Goal: Communication & Community: Ask a question

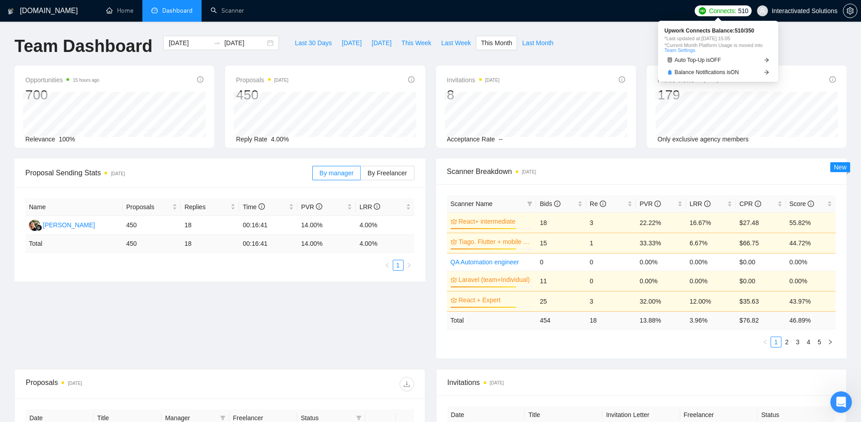
click at [709, 7] on span "Connects:" at bounding box center [722, 11] width 27 height 10
click at [782, 15] on span "Interactivated Solutions" at bounding box center [797, 10] width 91 height 29
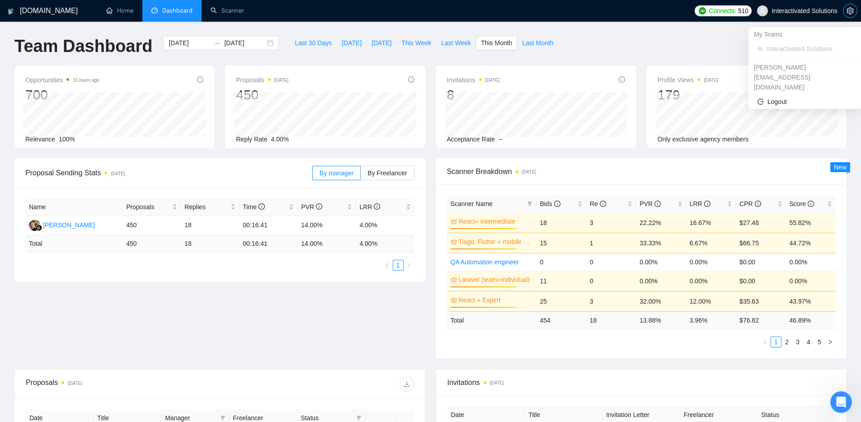
click at [846, 8] on span "setting" at bounding box center [851, 10] width 14 height 7
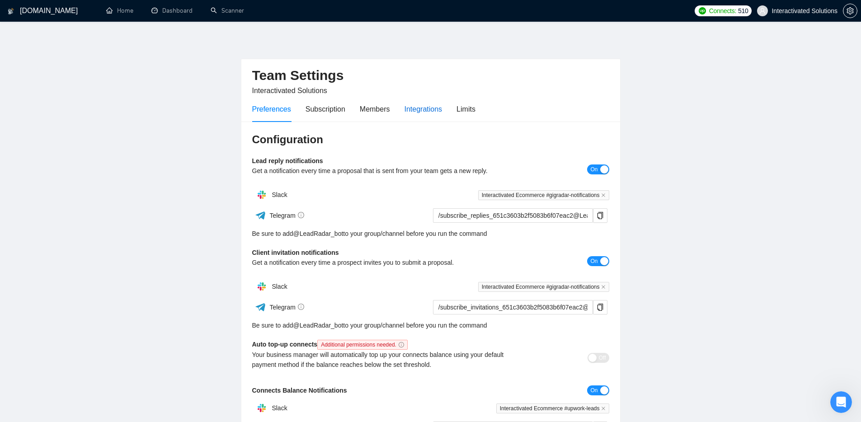
click at [424, 107] on div "Integrations" at bounding box center [424, 109] width 38 height 11
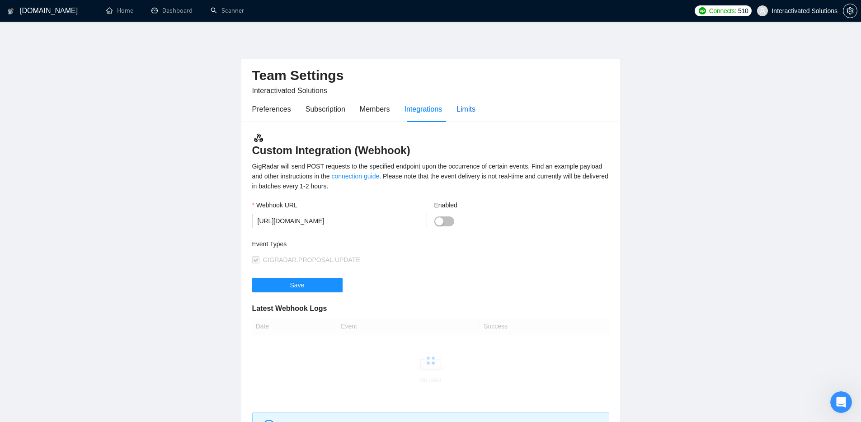
click at [468, 109] on div "Limits" at bounding box center [466, 109] width 19 height 11
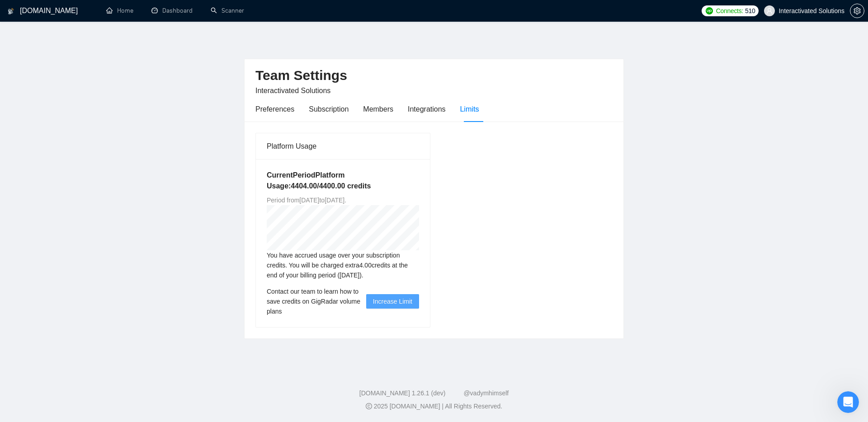
click at [387, 302] on span "Increase Limit" at bounding box center [392, 302] width 39 height 10
click at [385, 301] on span "Increase Limit" at bounding box center [392, 302] width 39 height 10
click at [415, 276] on div "You have accrued usage over your subscription credits. You will be charged extr…" at bounding box center [343, 265] width 152 height 30
drag, startPoint x: 360, startPoint y: 276, endPoint x: 408, endPoint y: 274, distance: 48.4
click at [408, 274] on div "You have accrued usage over your subscription credits. You will be charged extr…" at bounding box center [343, 265] width 152 height 30
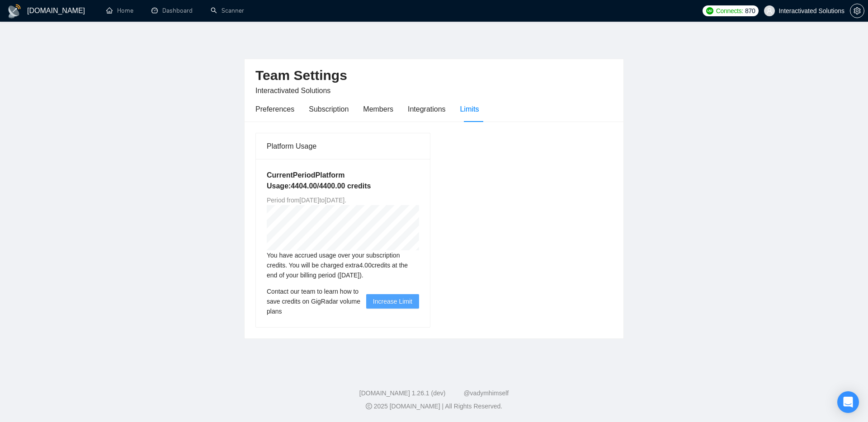
click at [387, 275] on div "You have accrued usage over your subscription credits. You will be charged extr…" at bounding box center [343, 265] width 152 height 30
drag, startPoint x: 359, startPoint y: 278, endPoint x: 388, endPoint y: 277, distance: 28.5
click at [388, 277] on div "You have accrued usage over your subscription credits. You will be charged extr…" at bounding box center [343, 265] width 152 height 30
click at [396, 275] on div "You have accrued usage over your subscription credits. You will be charged extr…" at bounding box center [343, 265] width 152 height 30
drag, startPoint x: 361, startPoint y: 277, endPoint x: 368, endPoint y: 276, distance: 6.8
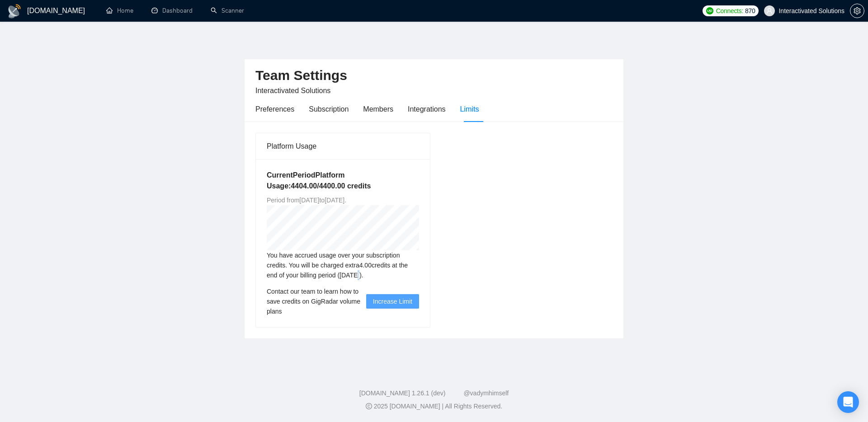
click at [368, 276] on div "You have accrued usage over your subscription credits. You will be charged extr…" at bounding box center [343, 265] width 152 height 30
click at [378, 266] on div "You have accrued usage over your subscription credits. You will be charged extr…" at bounding box center [343, 265] width 152 height 30
drag, startPoint x: 364, startPoint y: 267, endPoint x: 389, endPoint y: 267, distance: 24.4
click at [389, 267] on div "You have accrued usage over your subscription credits. You will be charged extr…" at bounding box center [343, 265] width 152 height 30
click at [397, 264] on div "You have accrued usage over your subscription credits. You will be charged extr…" at bounding box center [343, 265] width 152 height 30
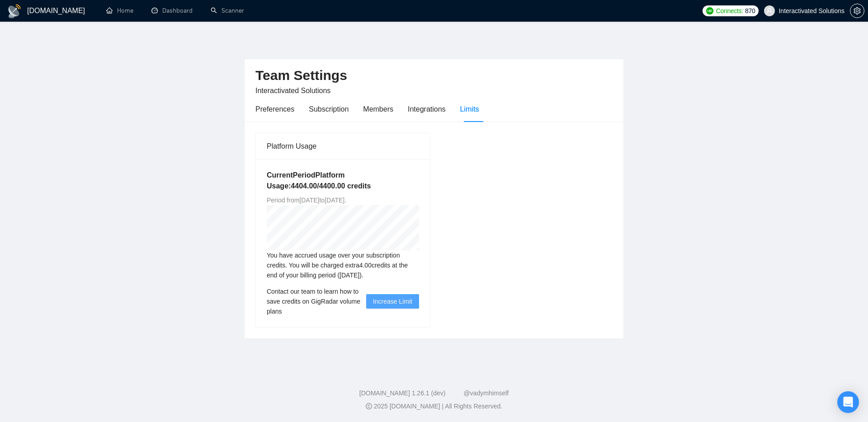
drag, startPoint x: 304, startPoint y: 201, endPoint x: 402, endPoint y: 201, distance: 98.1
click at [346, 201] on span "Period from Tue Jun 03 2025 to Wed Dec 03 2025 ." at bounding box center [307, 200] width 80 height 7
click at [432, 190] on div "Platform Usage Current Period Platform Usage: 4404.00 / 4400.00 credits Period …" at bounding box center [343, 230] width 182 height 195
drag, startPoint x: 318, startPoint y: 201, endPoint x: 410, endPoint y: 196, distance: 91.9
click at [346, 197] on span "Period from Tue Jun 03 2025 to Wed Dec 03 2025 ." at bounding box center [307, 200] width 80 height 7
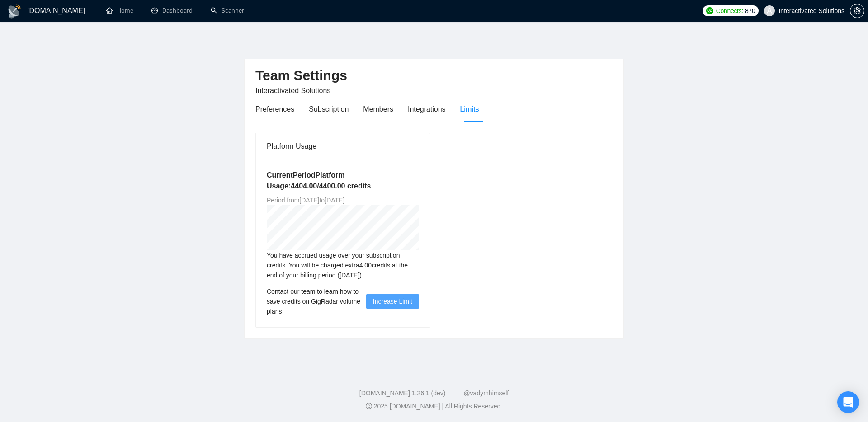
click at [419, 195] on div "Current Period Platform Usage: 4404.00 / 4400.00 credits Period from Tue Jun 03…" at bounding box center [343, 243] width 174 height 168
drag, startPoint x: 326, startPoint y: 202, endPoint x: 400, endPoint y: 201, distance: 73.7
click at [346, 201] on span "Period from Tue Jun 03 2025 to Wed Dec 03 2025 ." at bounding box center [307, 200] width 80 height 7
drag, startPoint x: 416, startPoint y: 200, endPoint x: 304, endPoint y: 203, distance: 112.6
click at [304, 203] on span "Period from Tue Jun 03 2025 to Wed Dec 03 2025 ." at bounding box center [307, 200] width 80 height 7
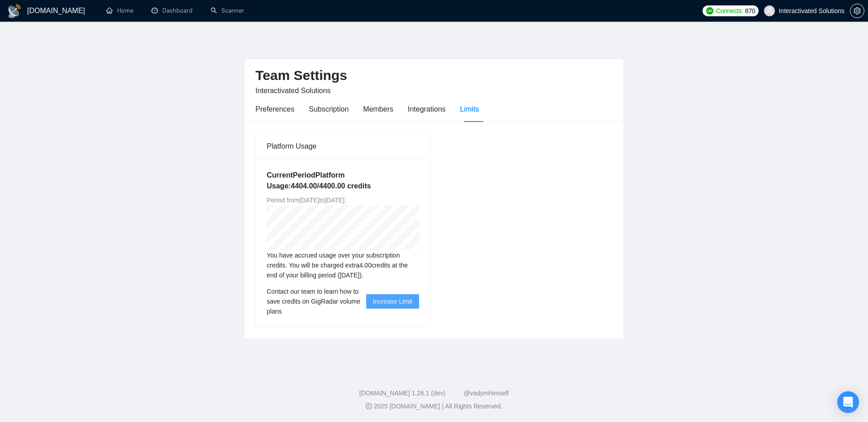
click at [313, 199] on span "Period from Tue Jun 03 2025 to Wed Dec 03 2025 ." at bounding box center [307, 200] width 80 height 7
drag, startPoint x: 302, startPoint y: 201, endPoint x: 419, endPoint y: 199, distance: 117.6
click at [420, 199] on div "Current Period Platform Usage: 4404.00 / 4400.00 credits Period from Tue Jun 03…" at bounding box center [343, 243] width 174 height 168
drag, startPoint x: 414, startPoint y: 199, endPoint x: 264, endPoint y: 201, distance: 150.6
click at [264, 201] on div "Current Period Platform Usage: 4404.00 / 4400.00 credits Period from Tue Jun 03…" at bounding box center [343, 243] width 174 height 168
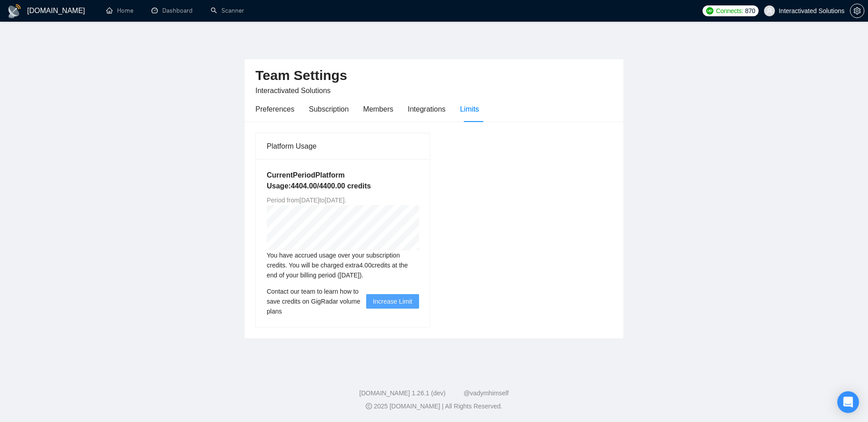
click at [424, 192] on div "Current Period Platform Usage: 4404.00 / 4400.00 credits Period from Tue Jun 03…" at bounding box center [343, 243] width 174 height 168
click at [320, 198] on span "Period from Tue Jun 03 2025 to Wed Dec 03 2025 ." at bounding box center [307, 200] width 80 height 7
drag, startPoint x: 270, startPoint y: 200, endPoint x: 339, endPoint y: 200, distance: 69.2
click at [339, 200] on span "Period from Tue Jun 03 2025 to Wed Dec 03 2025 ." at bounding box center [307, 200] width 80 height 7
click at [346, 199] on span "Period from Tue Jun 03 2025 to Wed Dec 03 2025 ." at bounding box center [307, 200] width 80 height 7
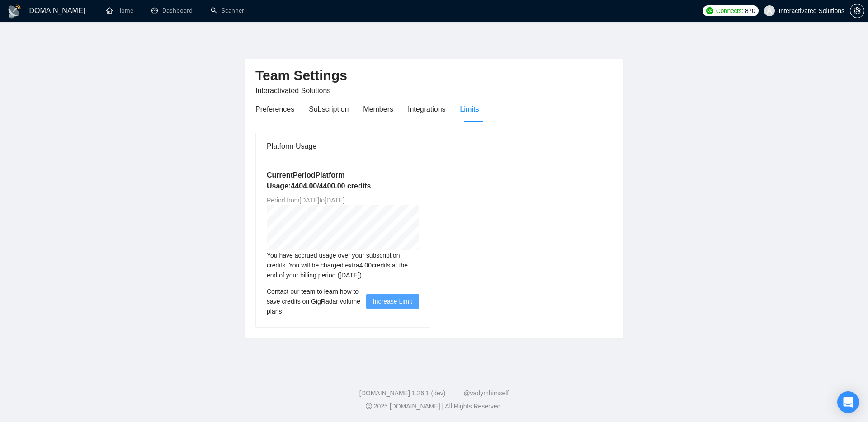
drag, startPoint x: 314, startPoint y: 202, endPoint x: 337, endPoint y: 200, distance: 23.1
click at [337, 200] on span "Period from Tue Jun 03 2025 to Wed Dec 03 2025 ." at bounding box center [307, 200] width 80 height 7
click at [346, 200] on span "Period from Tue Jun 03 2025 to Wed Dec 03 2025 ." at bounding box center [307, 200] width 80 height 7
drag, startPoint x: 378, startPoint y: 200, endPoint x: 396, endPoint y: 201, distance: 17.7
click at [346, 201] on span "Period from Tue Jun 03 2025 to Wed Dec 03 2025 ." at bounding box center [307, 200] width 80 height 7
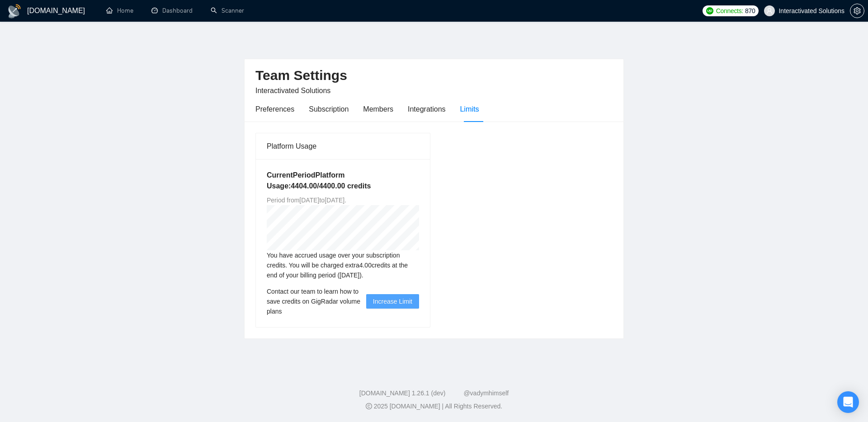
click at [346, 199] on span "Period from Tue Jun 03 2025 to Wed Dec 03 2025 ." at bounding box center [307, 200] width 80 height 7
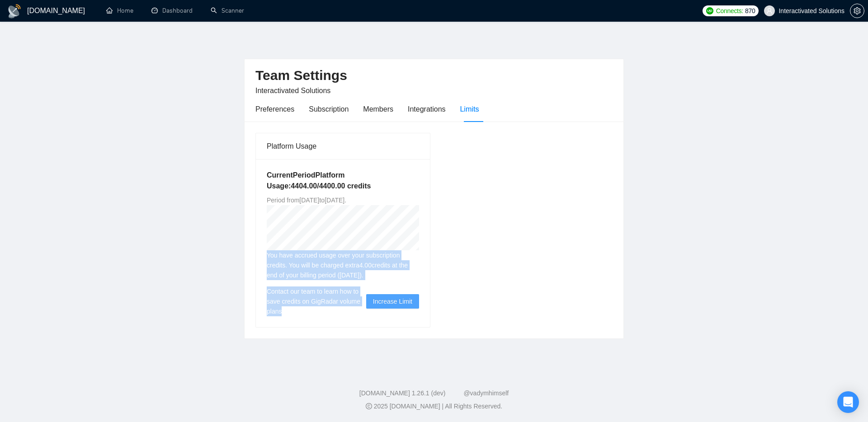
drag, startPoint x: 270, startPoint y: 264, endPoint x: 342, endPoint y: 307, distance: 83.7
click at [342, 307] on div "Current Period Platform Usage: 4404.00 / 4400.00 credits Period from Tue Jun 03…" at bounding box center [343, 243] width 174 height 168
click at [307, 307] on span "Contact our team to learn how to save credits on GigRadar volume plans" at bounding box center [316, 302] width 99 height 30
drag, startPoint x: 298, startPoint y: 312, endPoint x: 265, endPoint y: 247, distance: 72.4
click at [265, 247] on div "Current Period Platform Usage: 4404.00 / 4400.00 credits Period from Tue Jun 03…" at bounding box center [343, 243] width 174 height 168
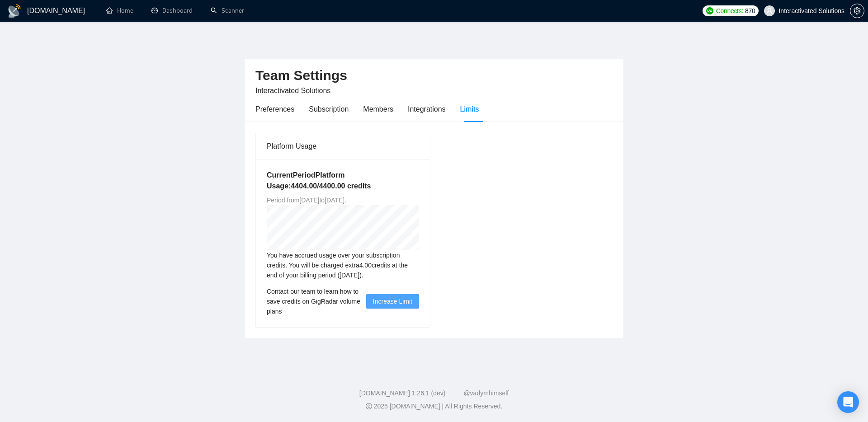
click at [270, 260] on div "You have accrued usage over your subscription credits. You will be charged extr…" at bounding box center [343, 265] width 152 height 30
drag, startPoint x: 271, startPoint y: 253, endPoint x: 270, endPoint y: 262, distance: 8.7
click at [272, 269] on div "You have accrued usage over your subscription credits. You will be charged extr…" at bounding box center [343, 265] width 152 height 30
click at [263, 250] on div "Current Period Platform Usage: 4404.00 / 4400.00 credits Period from Tue Jun 03…" at bounding box center [343, 243] width 174 height 168
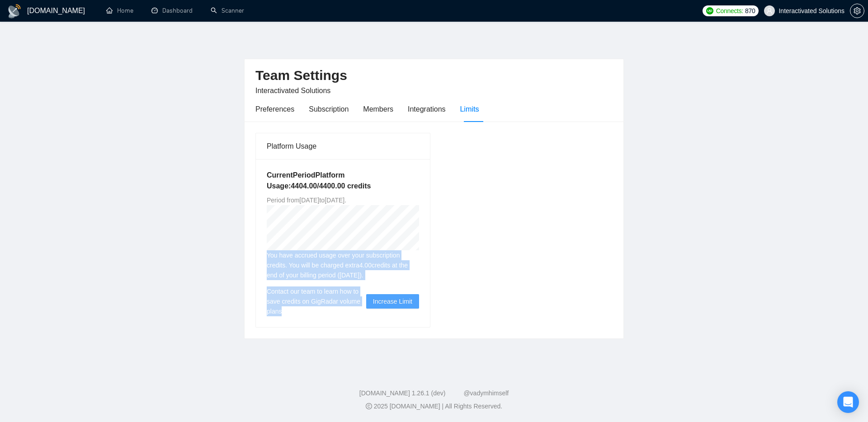
drag, startPoint x: 265, startPoint y: 252, endPoint x: 291, endPoint y: 314, distance: 67.1
click at [291, 314] on div "Current Period Platform Usage: 4404.00 / 4400.00 credits Period from Tue Jun 03…" at bounding box center [343, 243] width 174 height 168
click at [297, 312] on span "Contact our team to learn how to save credits on GigRadar volume plans" at bounding box center [316, 302] width 99 height 30
drag, startPoint x: 278, startPoint y: 301, endPoint x: 267, endPoint y: 290, distance: 15.4
click at [267, 290] on span "Contact our team to learn how to save credits on GigRadar volume plans" at bounding box center [316, 302] width 99 height 30
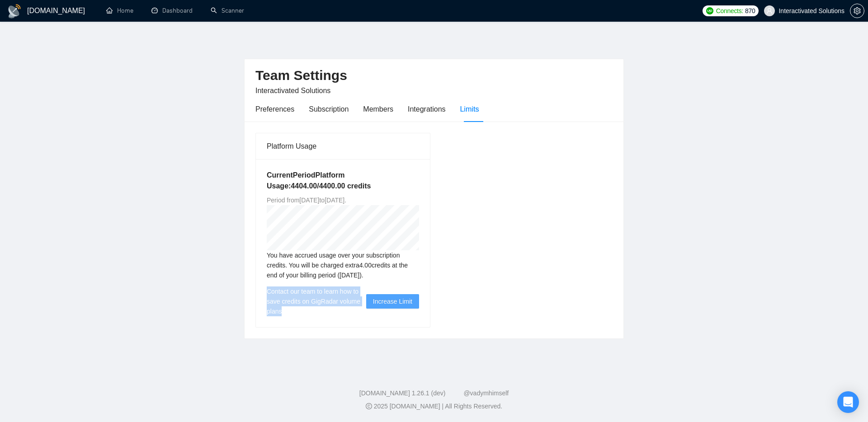
click at [287, 284] on div "Current Period Platform Usage: 4404.00 / 4400.00 credits Period from Tue Jun 03…" at bounding box center [343, 243] width 174 height 168
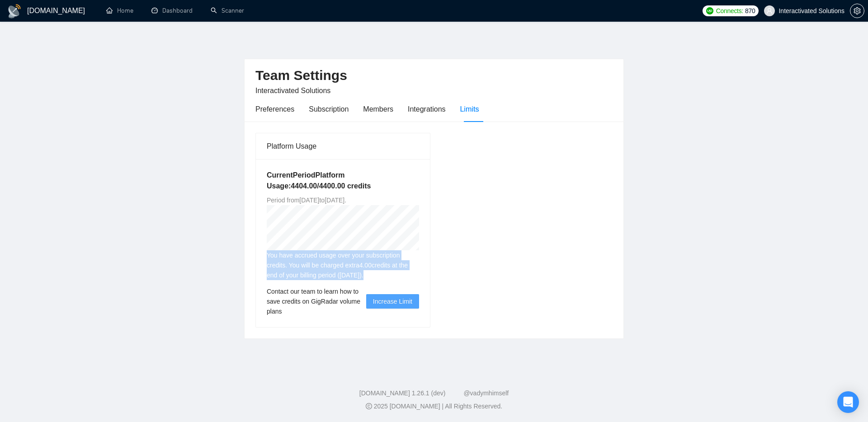
drag, startPoint x: 277, startPoint y: 263, endPoint x: 410, endPoint y: 275, distance: 133.5
click at [410, 275] on div "You have accrued usage over your subscription credits. You will be charged extr…" at bounding box center [343, 265] width 152 height 30
click at [411, 274] on div "You have accrued usage over your subscription credits. You will be charged extr…" at bounding box center [343, 265] width 152 height 30
click at [392, 303] on span "Increase Limit" at bounding box center [392, 302] width 39 height 10
click at [403, 298] on span "Increase Limit" at bounding box center [392, 302] width 39 height 10
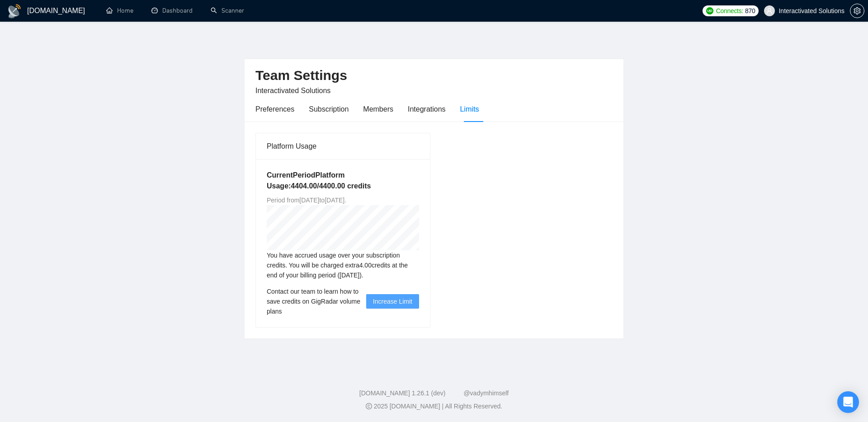
click at [403, 298] on span "Increase Limit" at bounding box center [392, 302] width 39 height 10
click at [389, 298] on span "Increase Limit" at bounding box center [392, 302] width 39 height 10
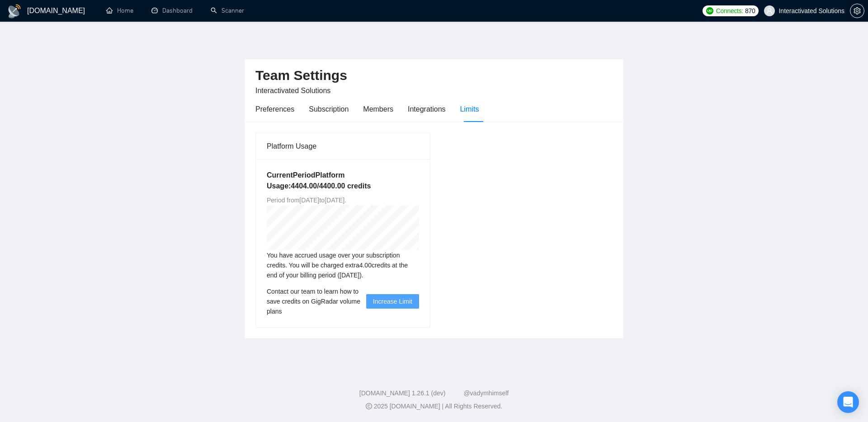
click at [389, 298] on span "Increase Limit" at bounding box center [392, 302] width 39 height 10
click at [847, 405] on icon "Open Intercom Messenger" at bounding box center [848, 403] width 12 height 12
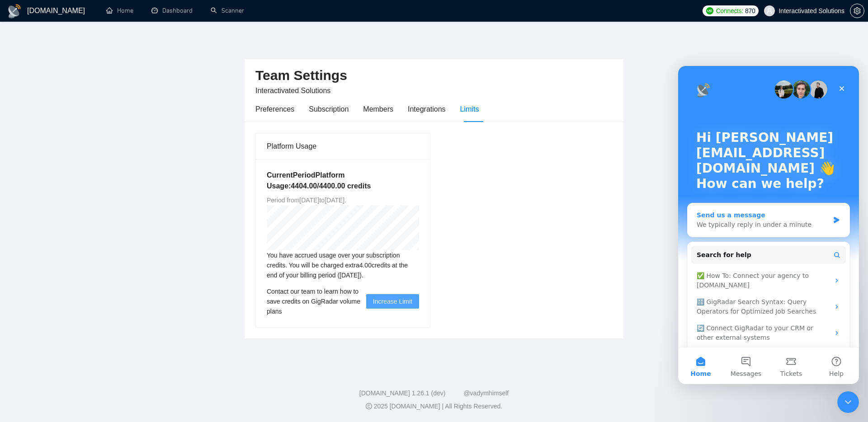
click at [744, 222] on div "We typically reply in under a minute" at bounding box center [763, 224] width 132 height 9
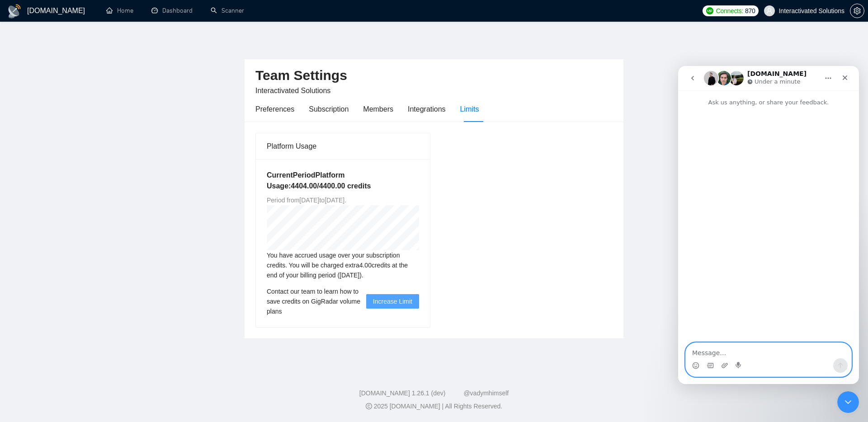
click at [755, 346] on textarea "Message…" at bounding box center [768, 350] width 165 height 15
paste textarea "Hi team, We’re currently on a volume plan with GigRadar and just received the n…"
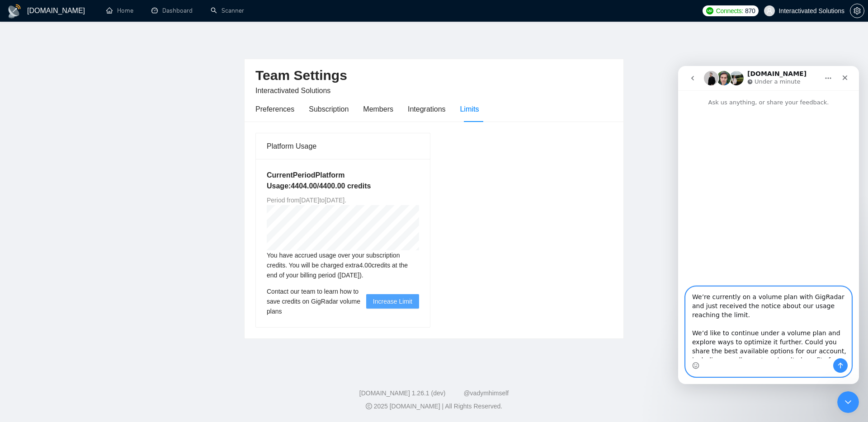
scroll to position [52, 0]
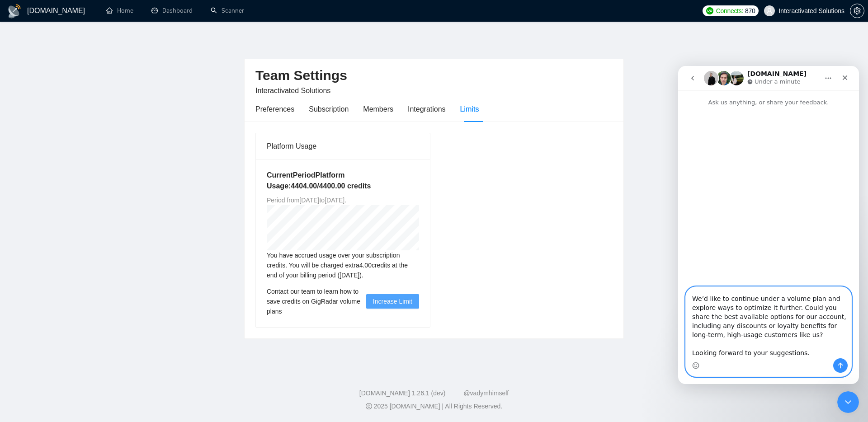
type textarea "Hi team, We’re currently on a volume plan with GigRadar and just received the n…"
click at [839, 361] on button "Send a message…" at bounding box center [840, 366] width 14 height 14
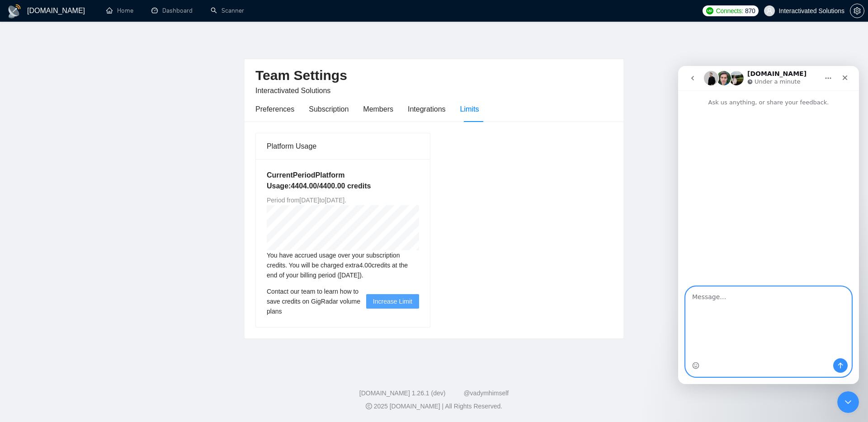
scroll to position [0, 0]
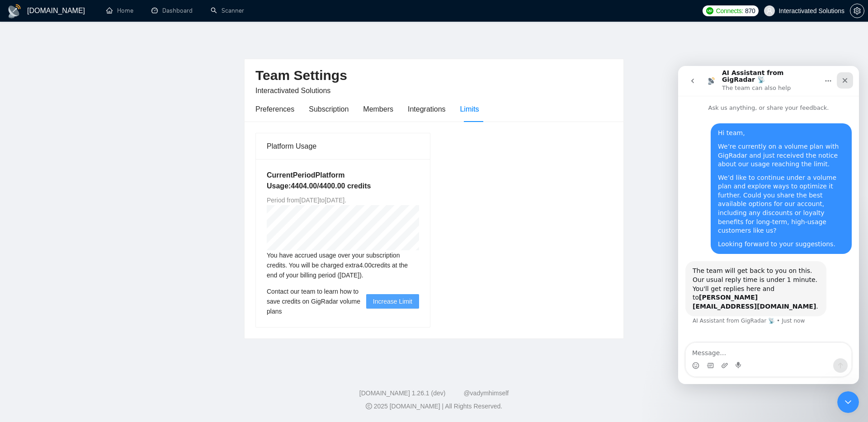
click at [848, 81] on icon "Close" at bounding box center [844, 80] width 7 height 7
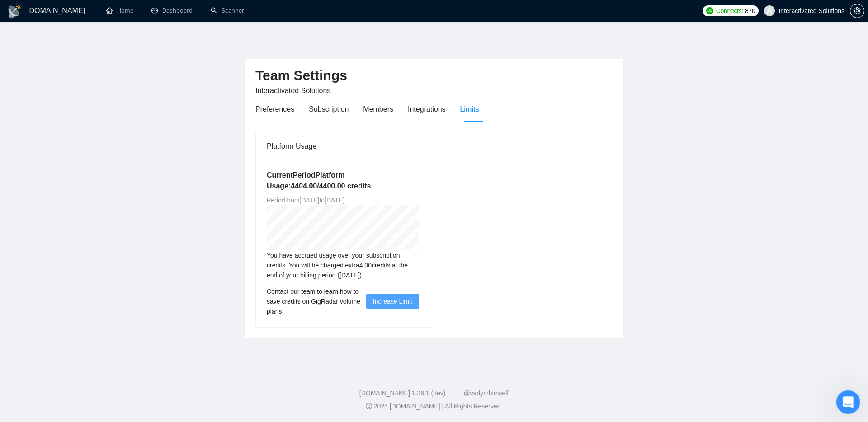
click at [841, 400] on icon "Open Intercom Messenger" at bounding box center [847, 401] width 15 height 15
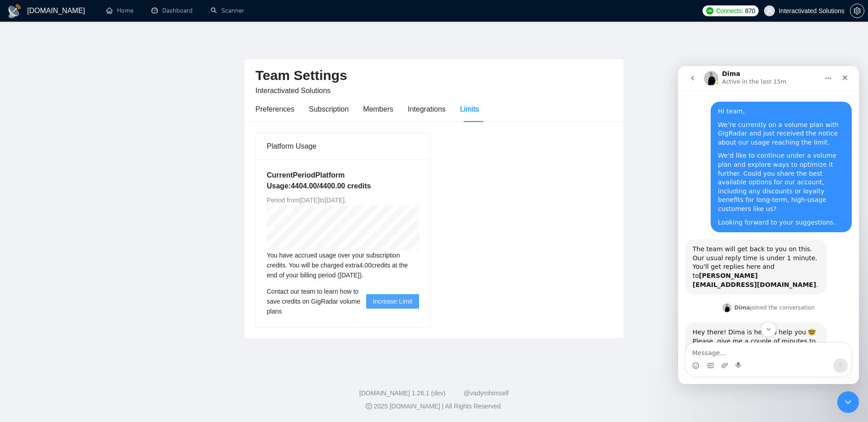
scroll to position [35, 0]
